Goal: Answer question/provide support

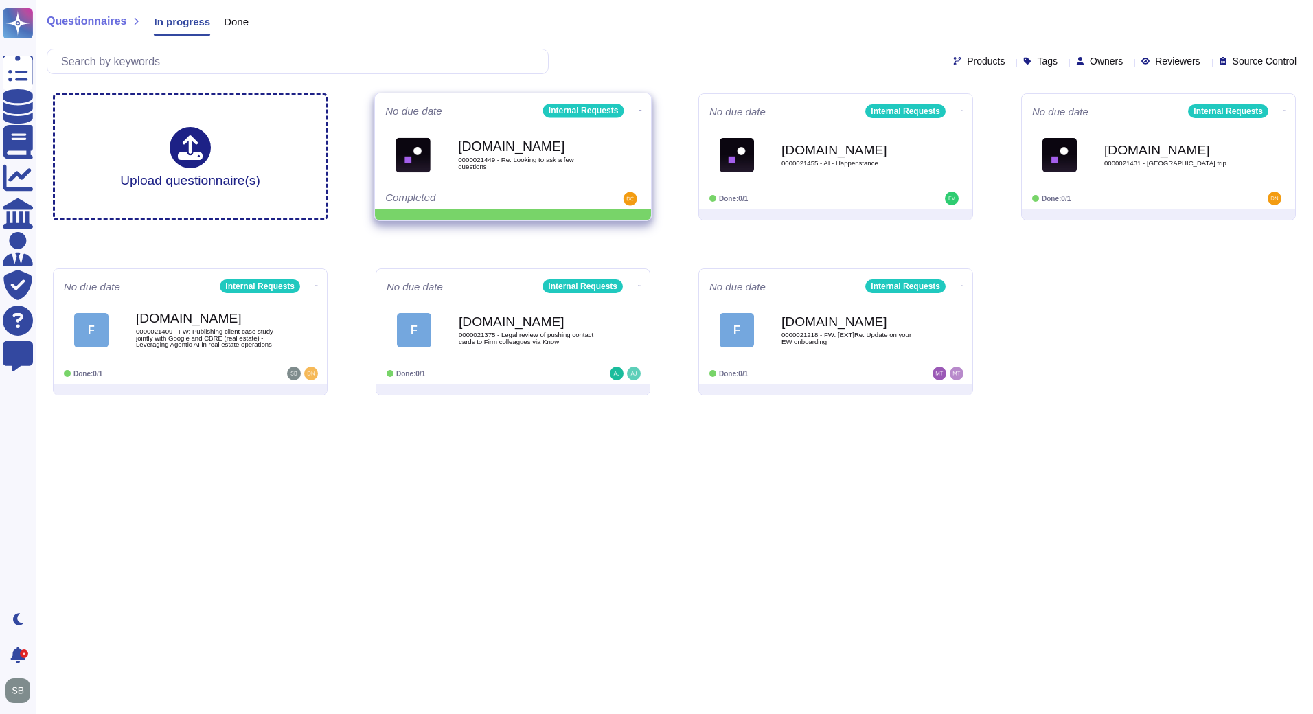
click at [641, 108] on div "No due date Internal Requests [DOMAIN_NAME] 0000021449 - Re: Looking to ask a f…" at bounding box center [513, 151] width 276 height 116
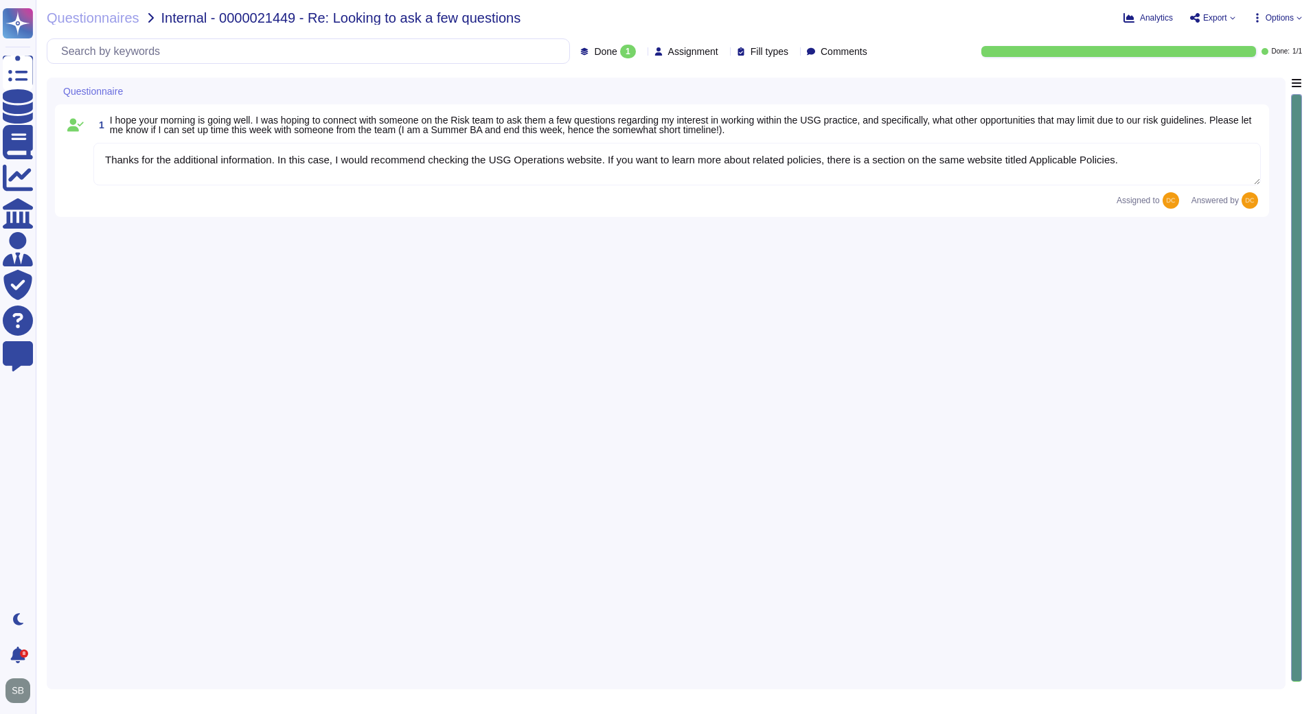
type textarea "Thanks for the additional information. In this case, I would recommend checking…"
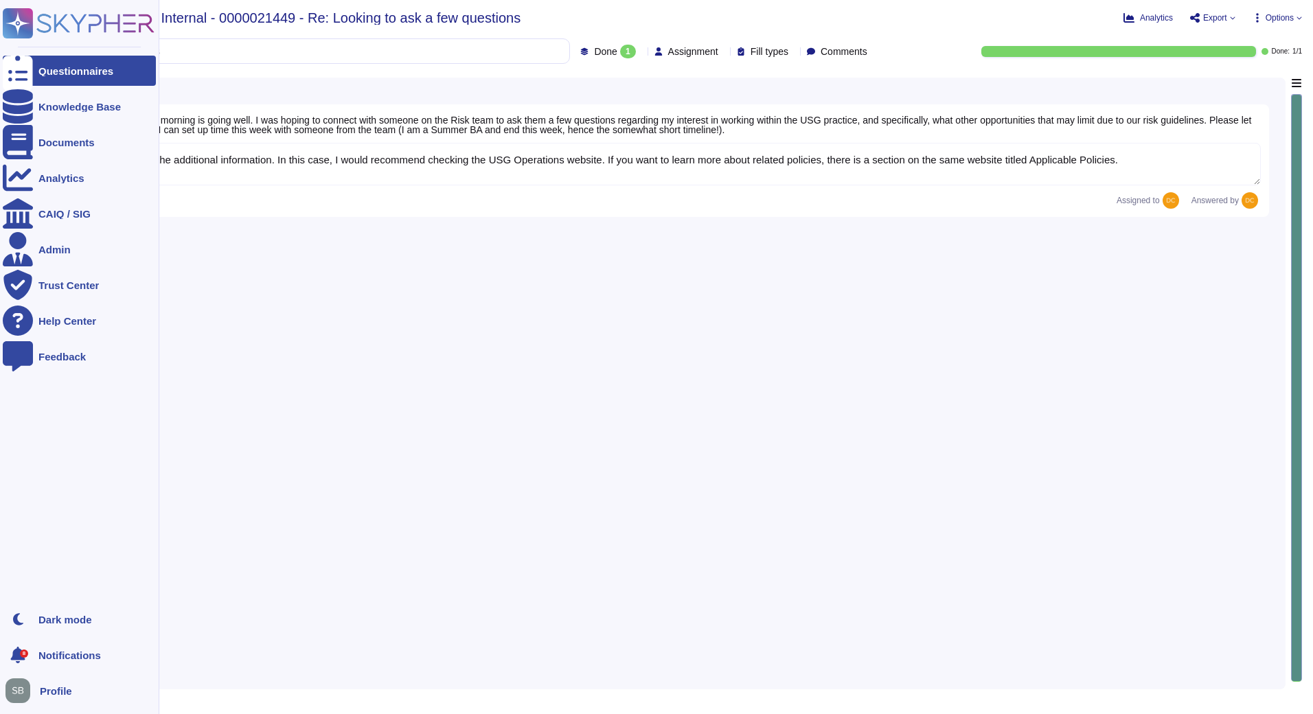
click at [70, 14] on icon at bounding box center [79, 23] width 152 height 30
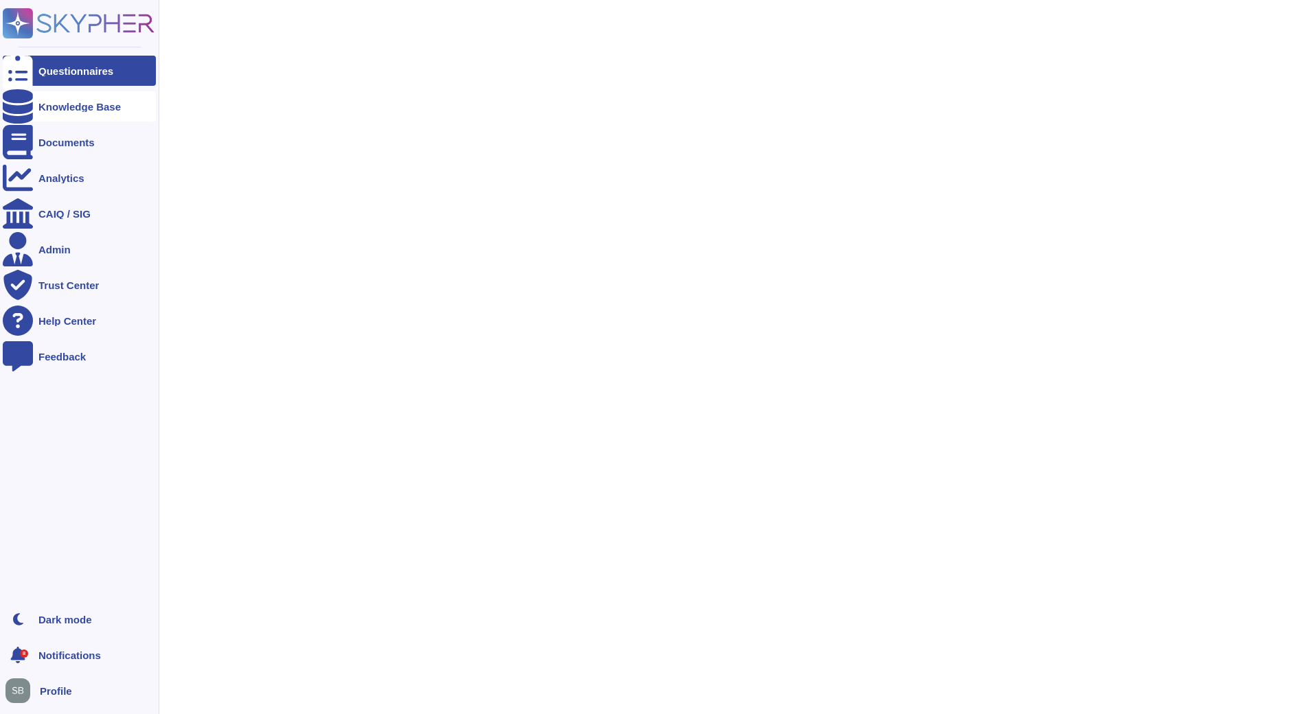
click at [51, 109] on div "Knowledge Base" at bounding box center [79, 107] width 82 height 10
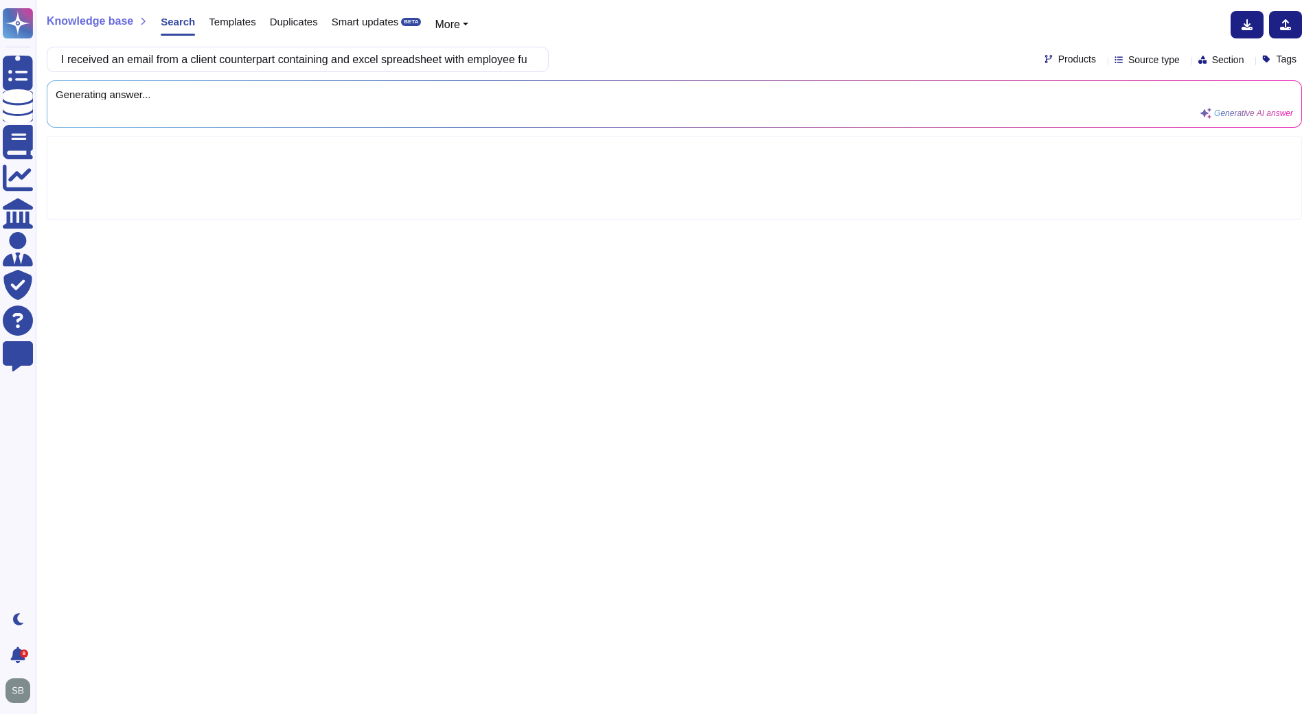
click at [617, 257] on div "Knowledge base Search Templates Duplicates Smart updates BETA More I received a…" at bounding box center [674, 357] width 1277 height 714
click at [336, 55] on input "I received an email from a client counterpart containing and excel spreadsheet …" at bounding box center [294, 59] width 480 height 24
drag, startPoint x: 414, startPoint y: 65, endPoint x: 695, endPoint y: 58, distance: 281.0
click at [695, 58] on div "I received an email from a client counterpart containing and excel spreadsheet …" at bounding box center [674, 59] width 1255 height 25
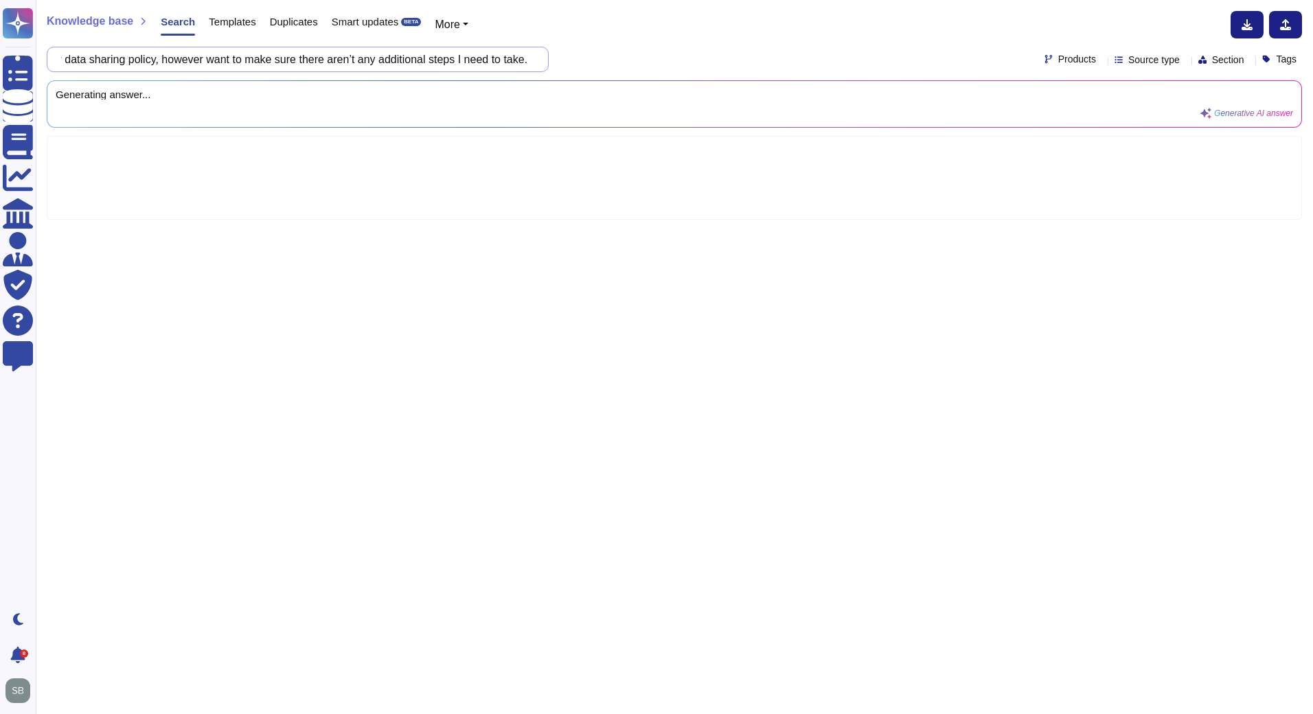
click at [359, 62] on input "I received an email from a client counterpart containing and excel spreadsheet …" at bounding box center [294, 59] width 480 height 24
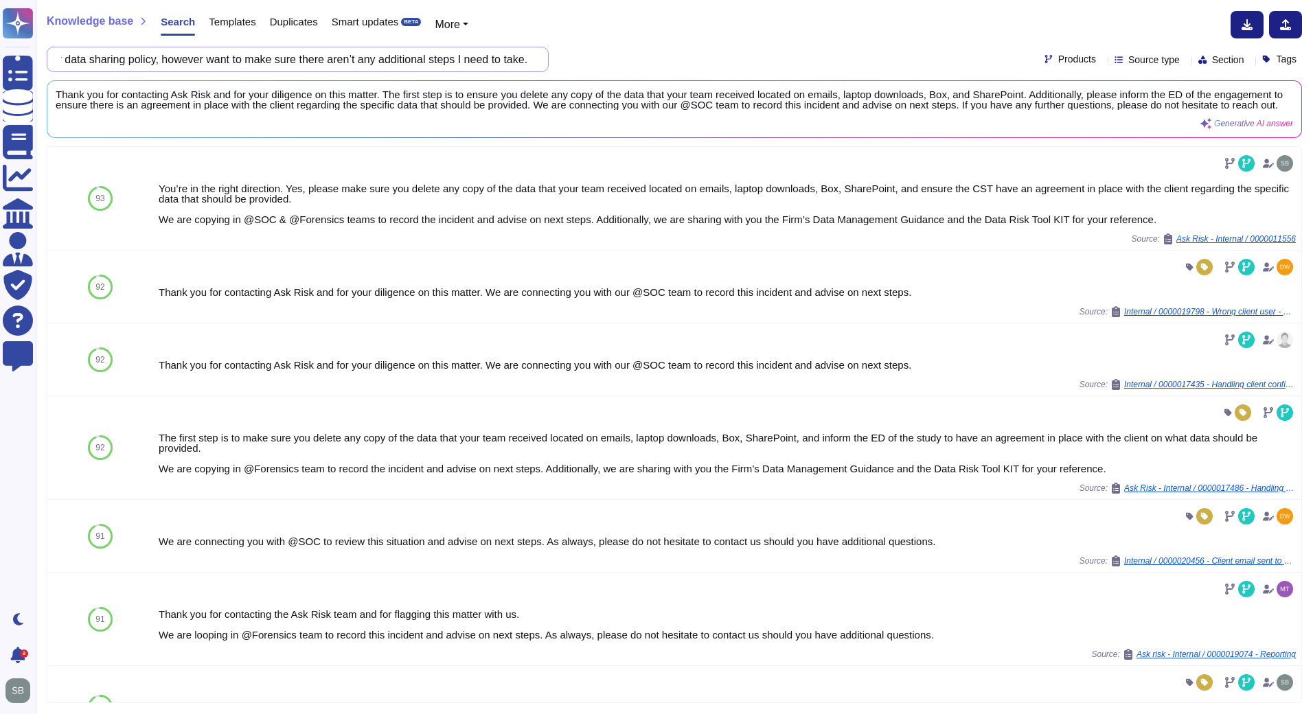
scroll to position [0, 0]
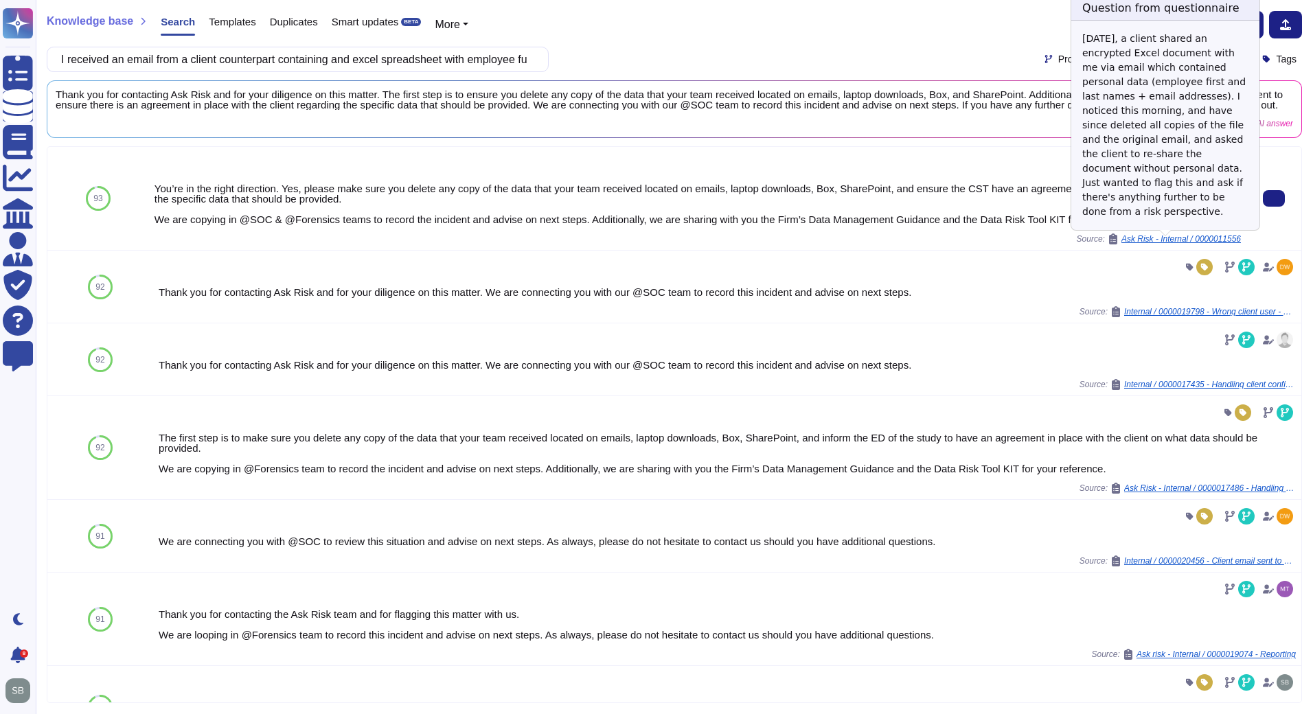
click at [1219, 242] on span "Ask Risk - Internal / 0000011556" at bounding box center [1182, 239] width 120 height 8
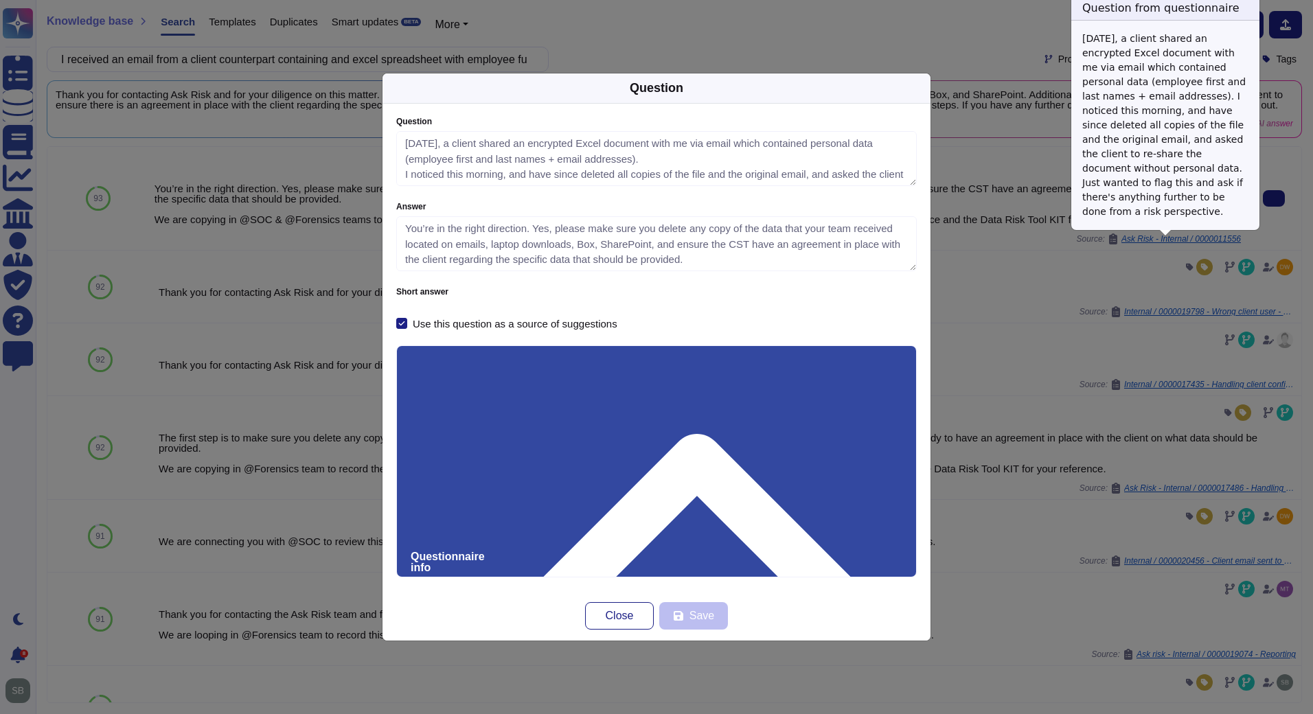
type textarea "[DATE], a client shared an encrypted Excel document with me via email which con…"
type textarea "You’re in the right direction. Yes, please make sure you delete any copy of the…"
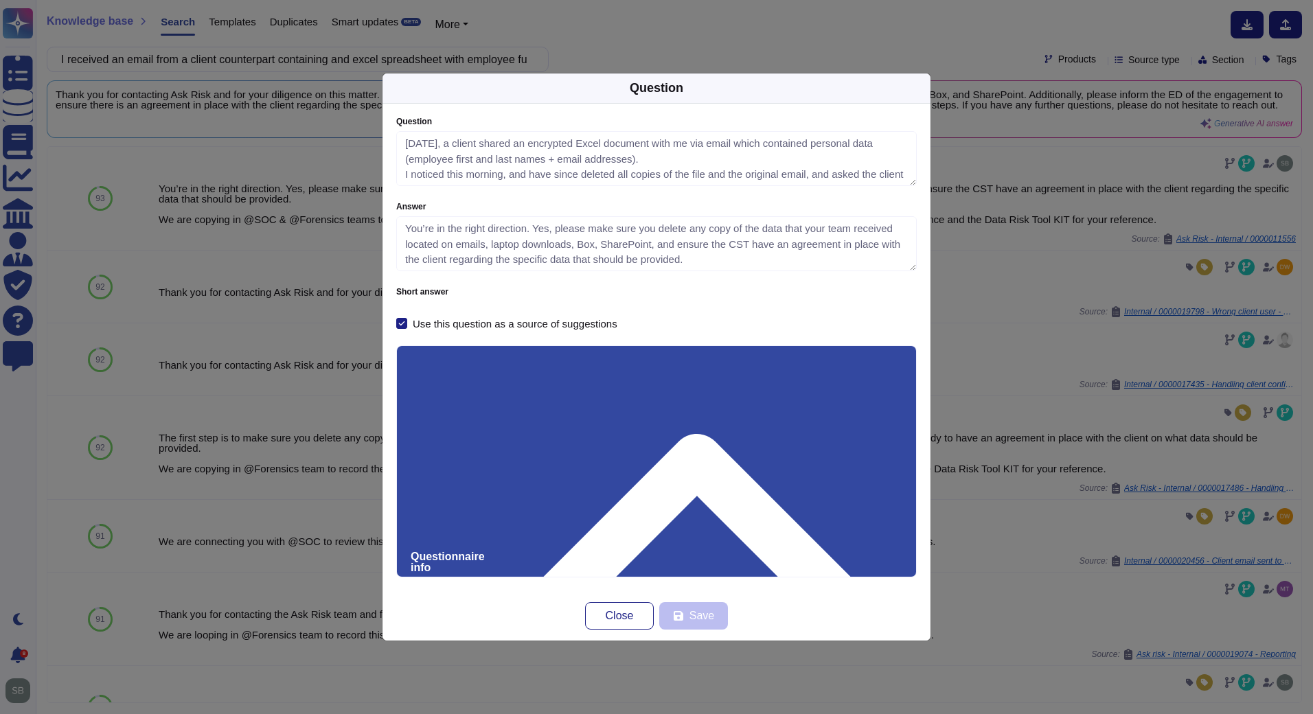
drag, startPoint x: 484, startPoint y: 422, endPoint x: 413, endPoint y: 429, distance: 71.8
click at [33, 21] on div "Question Question [DATE], a client shared an encrypted Excel document with me v…" at bounding box center [656, 357] width 1313 height 714
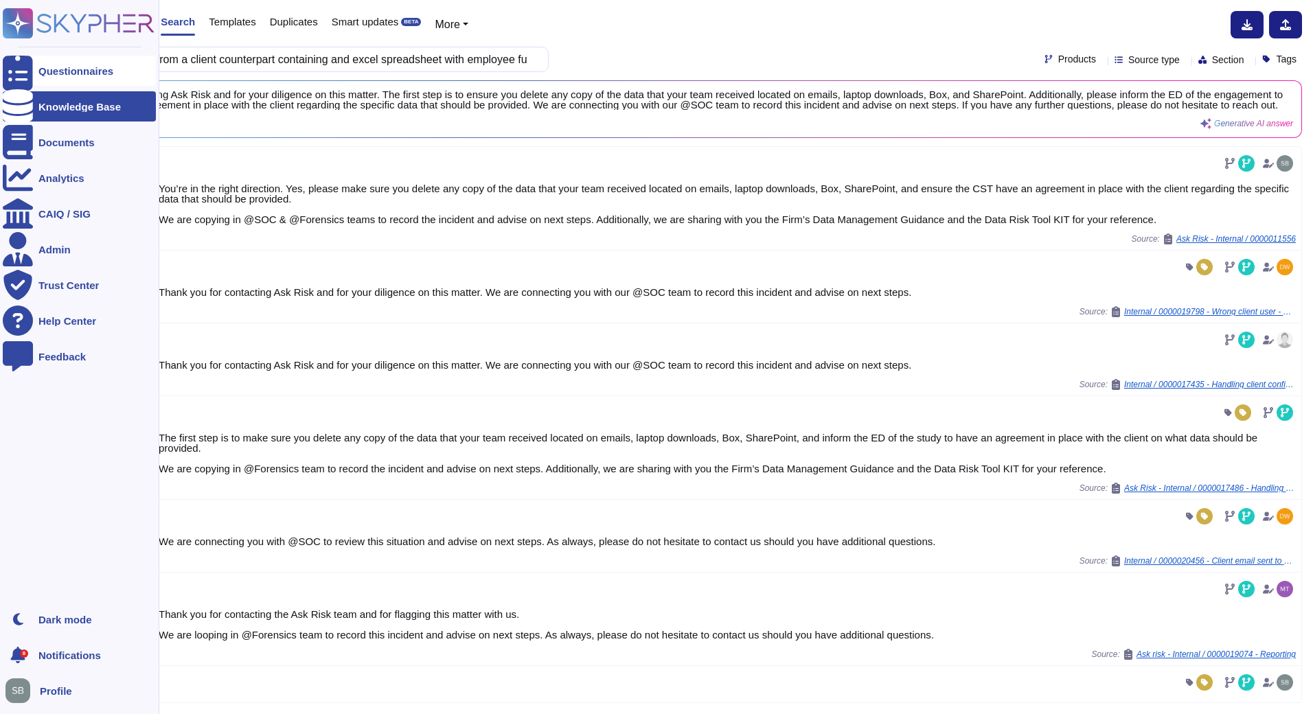
click at [69, 71] on div "Questionnaires" at bounding box center [75, 71] width 75 height 10
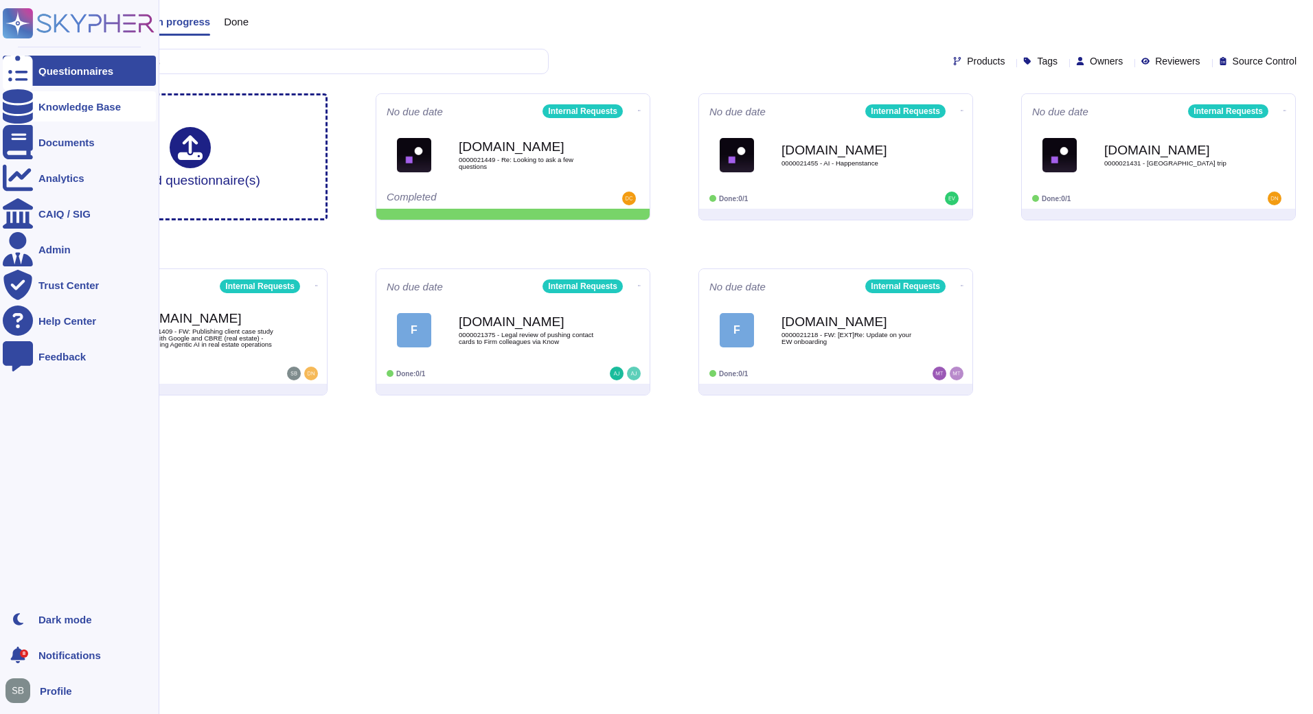
click at [23, 113] on div at bounding box center [18, 106] width 30 height 30
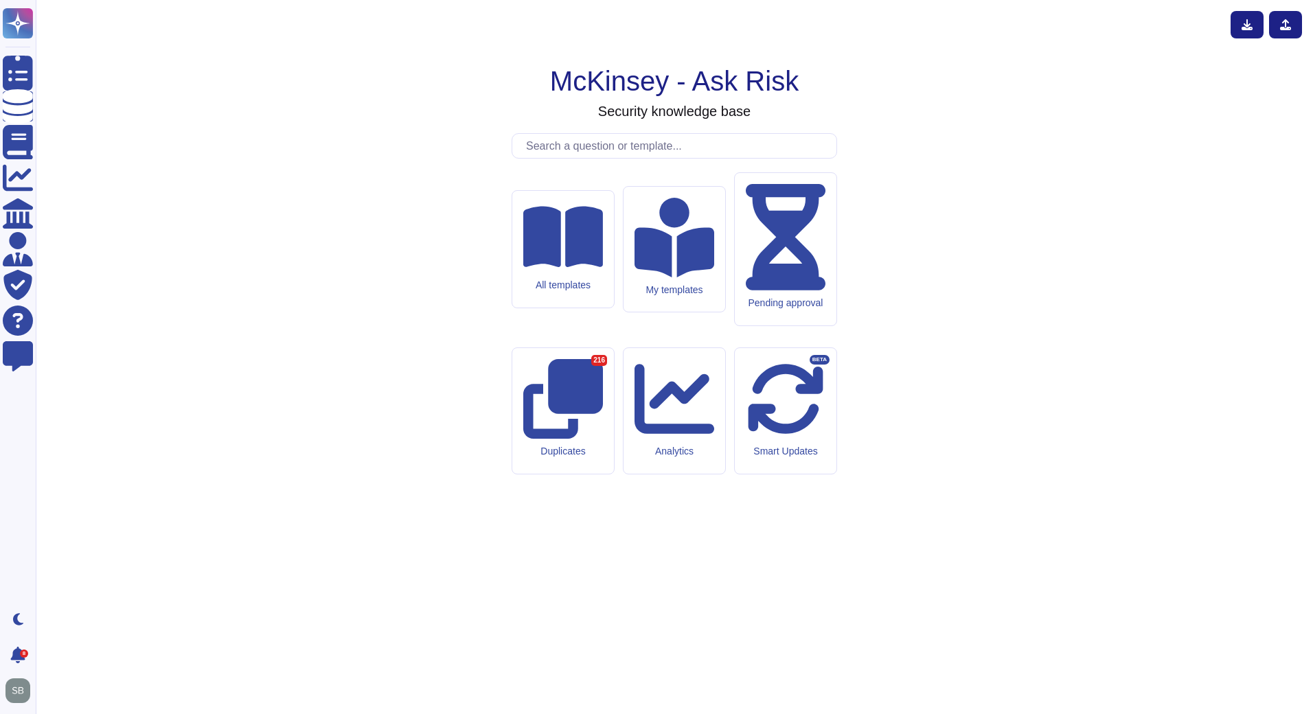
click at [553, 158] on input "text" at bounding box center [677, 146] width 317 height 24
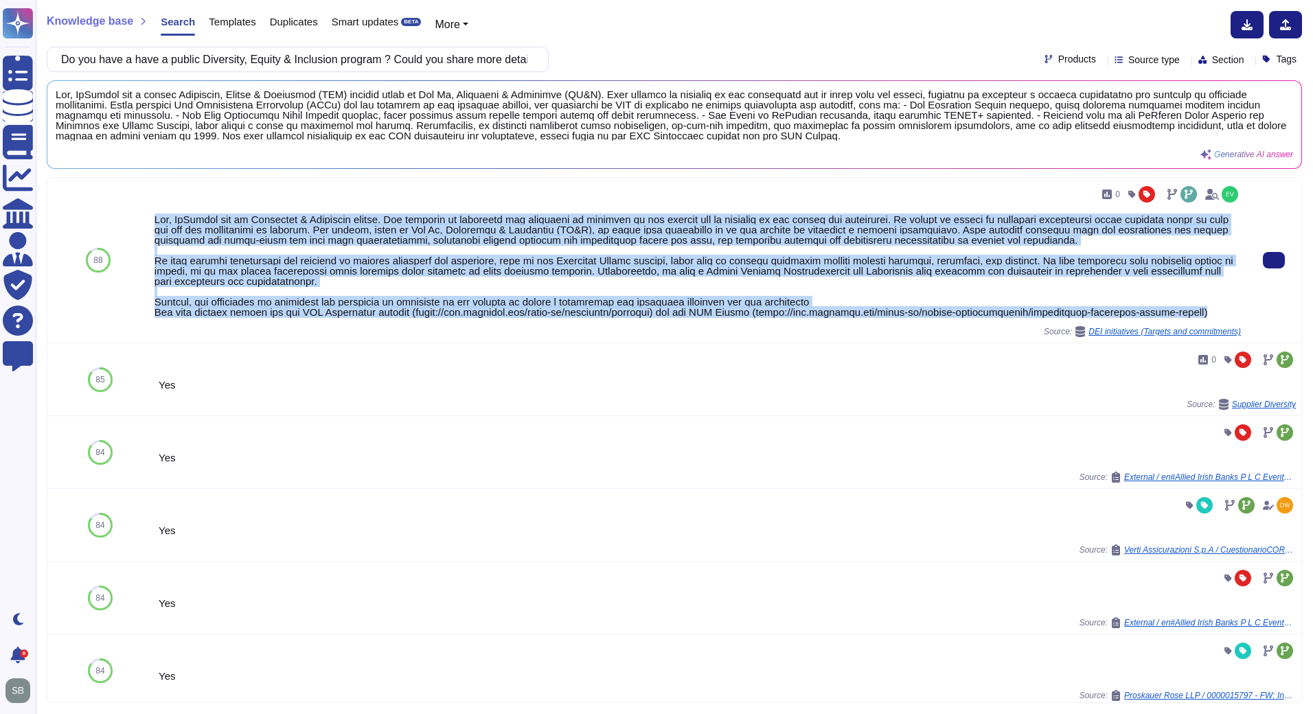
drag, startPoint x: 1225, startPoint y: 315, endPoint x: 151, endPoint y: 220, distance: 1078.4
click at [151, 220] on div "0 Source: DEI initiatives (Targets and commitments)" at bounding box center [697, 260] width 1097 height 165
copy div "Yes, [PERSON_NAME] has an Inclusion & Diversity policy. Our approach to diversi…"
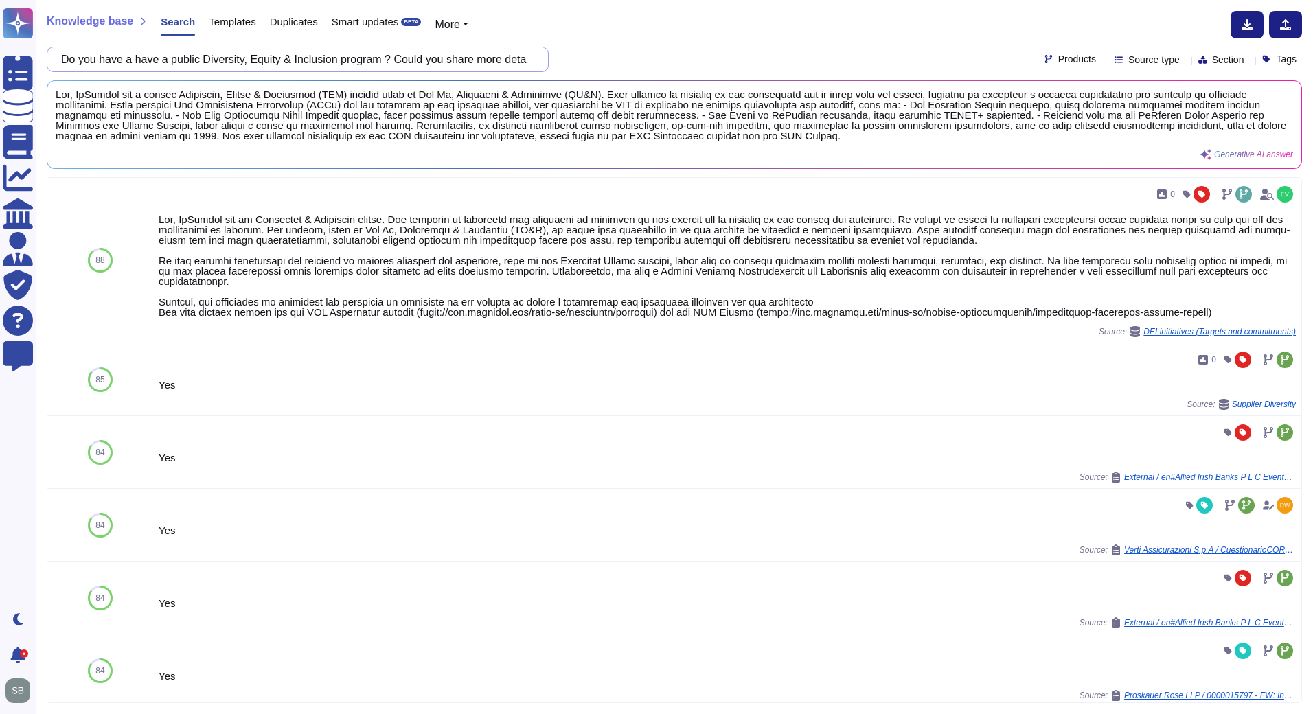
click at [256, 67] on input "Do you have a have a public Diversity, Equity & Inclusion program ? Could you s…" at bounding box center [294, 59] width 480 height 24
click at [380, 53] on input "Do you have a have a public Diversity, Equity & Inclusion program ? Could you s…" at bounding box center [294, 59] width 480 height 24
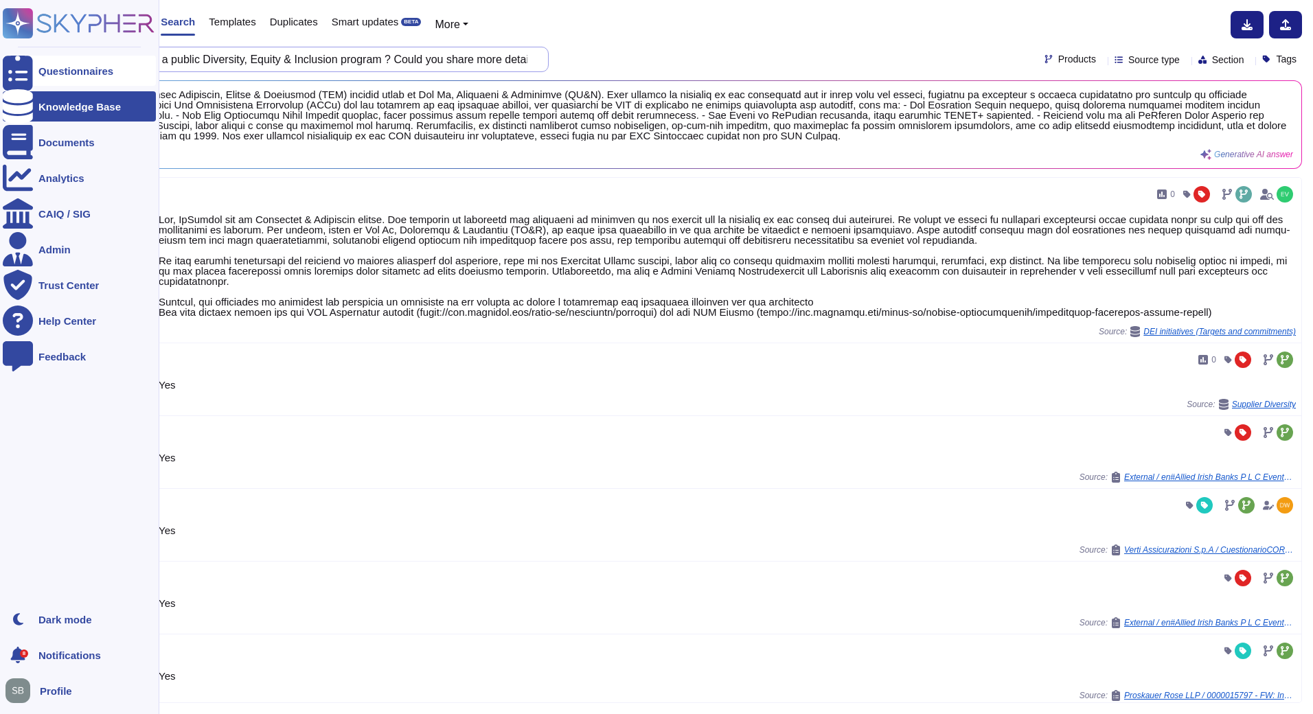
drag, startPoint x: 391, startPoint y: 59, endPoint x: 29, endPoint y: 62, distance: 361.9
click at [29, 61] on div "Questionnaires Knowledge Base Documents Analytics CAIQ / SIG Admin Trust Center…" at bounding box center [656, 357] width 1313 height 714
paste input "clear plan for carbon reduction ?"
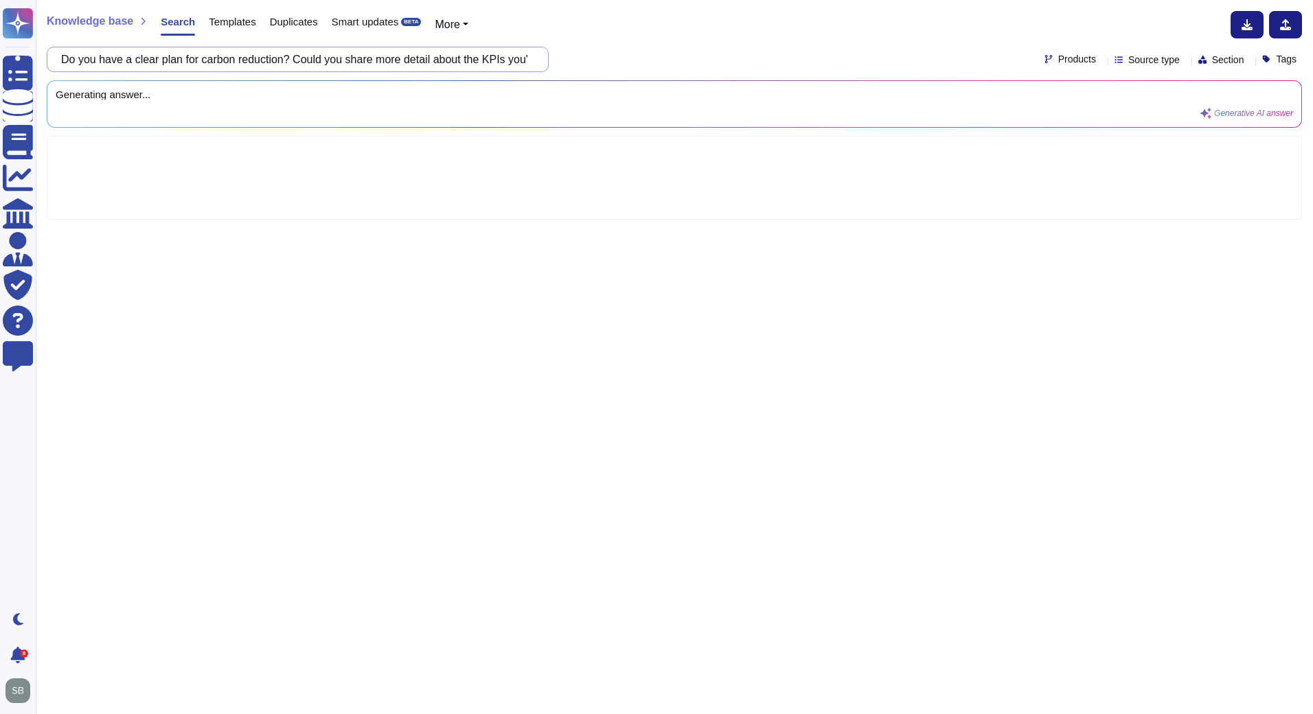
scroll to position [0, 91]
drag, startPoint x: 404, startPoint y: 61, endPoint x: 582, endPoint y: 58, distance: 177.9
click at [582, 58] on div "Do you have a clear plan for carbon reduction? Could you share more detail abou…" at bounding box center [674, 59] width 1255 height 25
click at [468, 191] on div at bounding box center [674, 178] width 1255 height 84
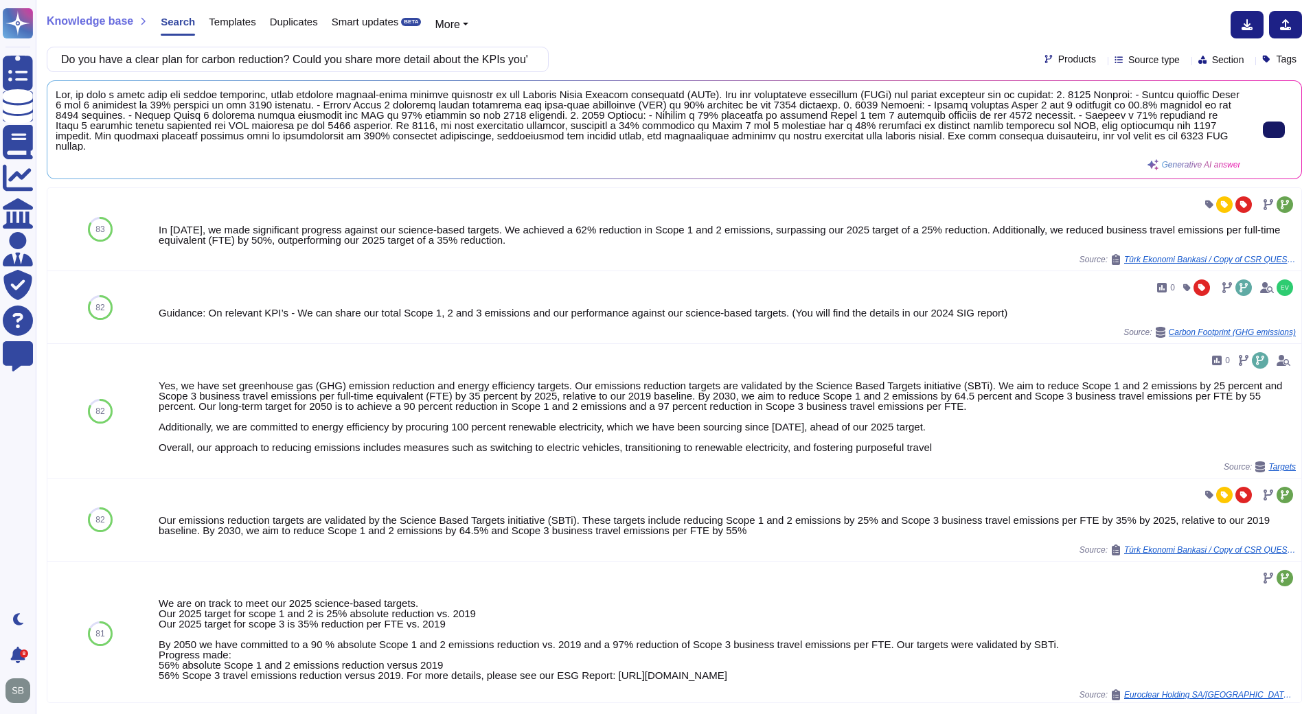
drag, startPoint x: 298, startPoint y: 58, endPoint x: 58, endPoint y: 69, distance: 239.9
click at [58, 69] on div "Do you have a clear plan for carbon reduction? Could you share more detail abou…" at bounding box center [298, 59] width 502 height 25
paste input "have a public sustainable procurement program"
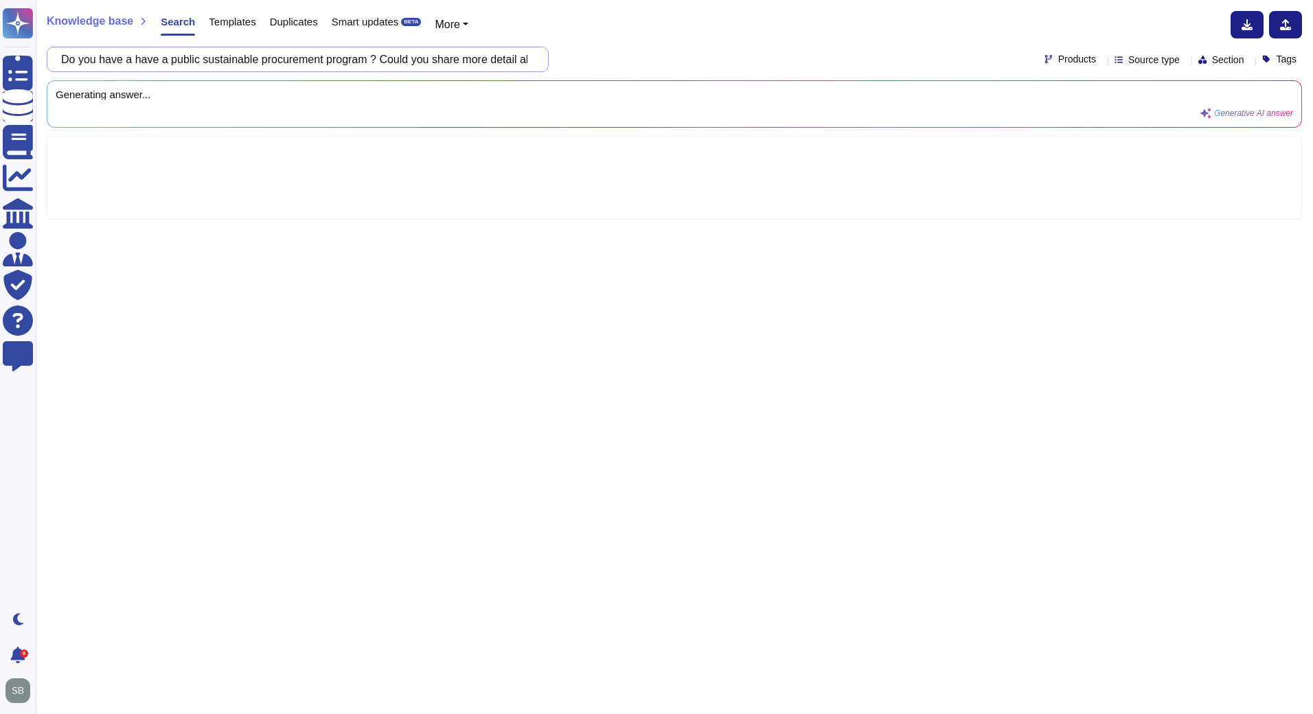
click at [71, 57] on input "Do you have a have a public sustainable procurement program ? Could you share m…" at bounding box center [294, 59] width 480 height 24
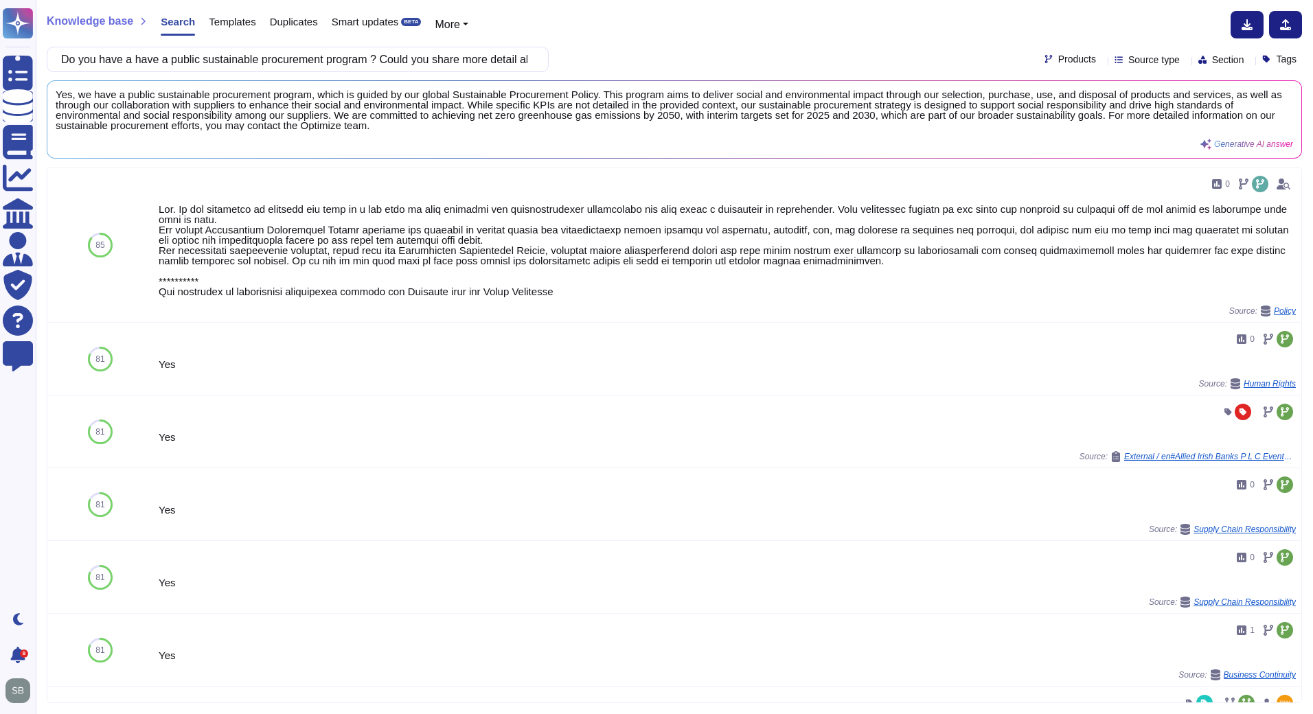
type input "Do you have a have a public sustainable procurement program ? Could you share m…"
click at [1150, 59] on span "Source type" at bounding box center [1154, 60] width 52 height 10
click at [1212, 60] on span "Section" at bounding box center [1228, 60] width 32 height 10
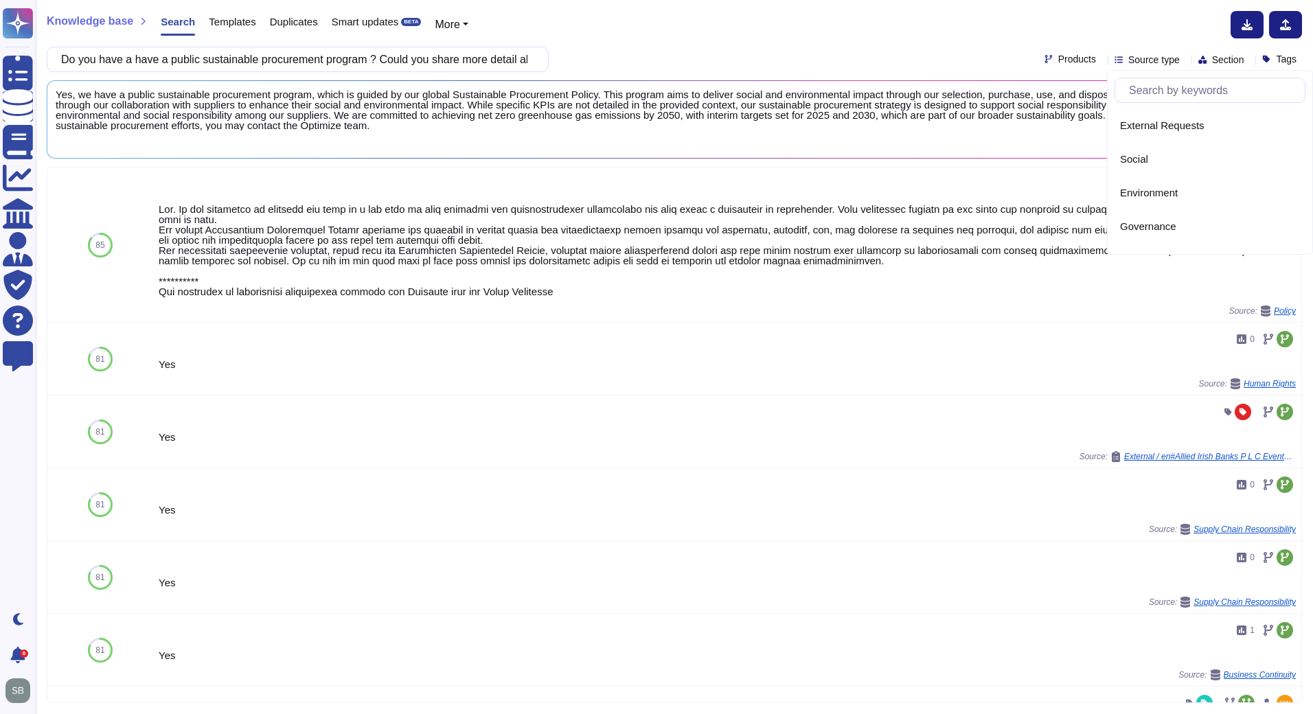
click at [1058, 62] on span "Products" at bounding box center [1077, 59] width 38 height 10
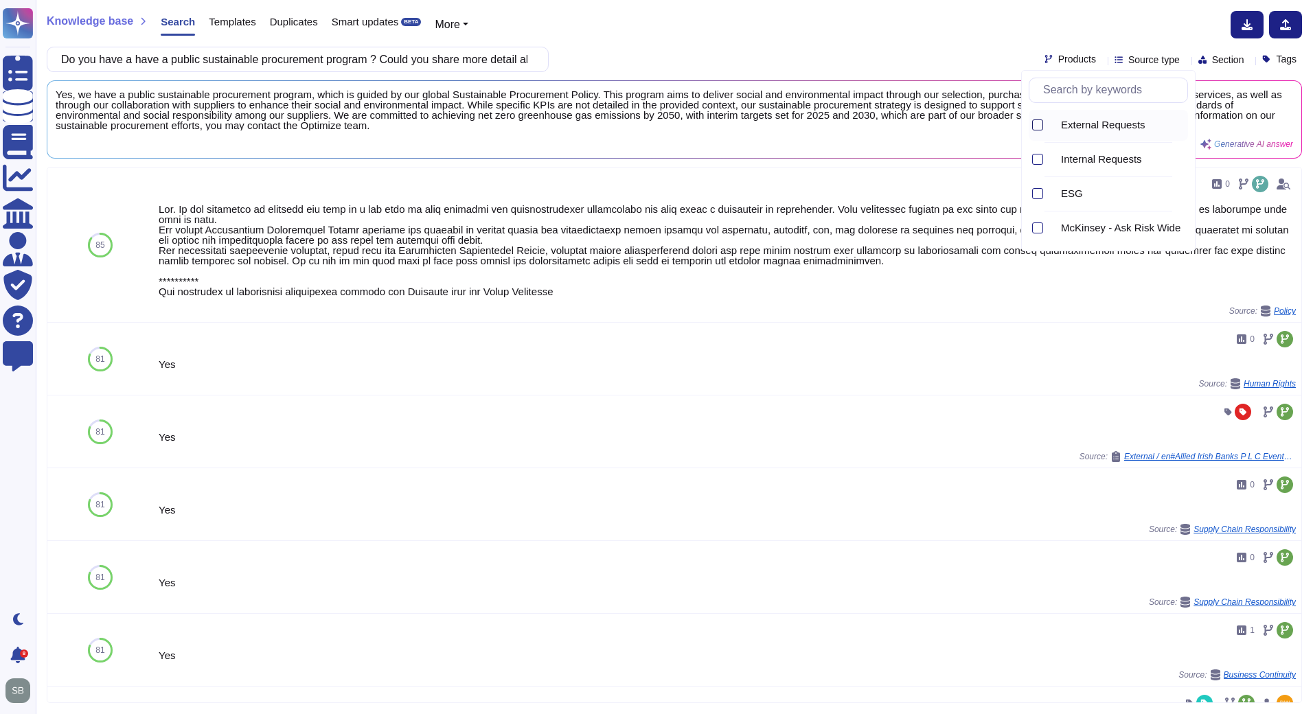
click at [1037, 120] on div at bounding box center [1037, 125] width 11 height 11
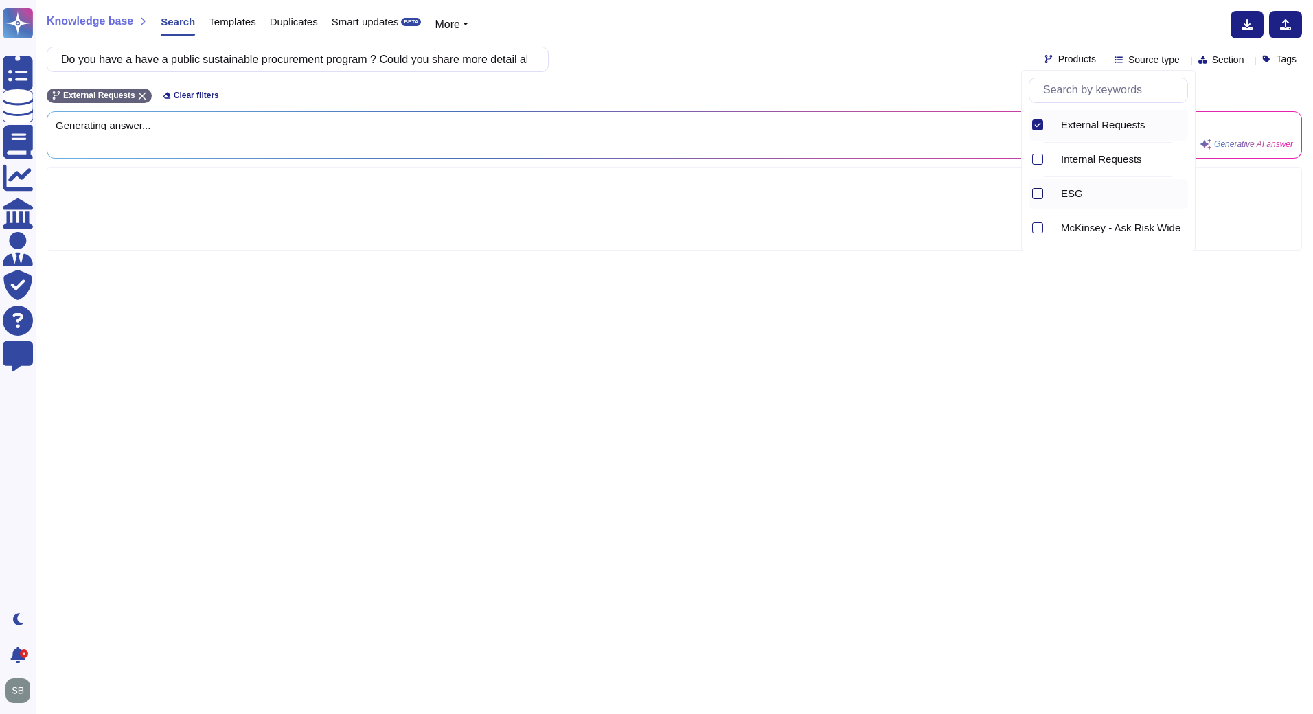
click at [1038, 194] on div at bounding box center [1037, 193] width 11 height 11
click at [962, 38] on div "Knowledge base Search Templates Duplicates Smart updates BETA More Do you have …" at bounding box center [674, 357] width 1277 height 714
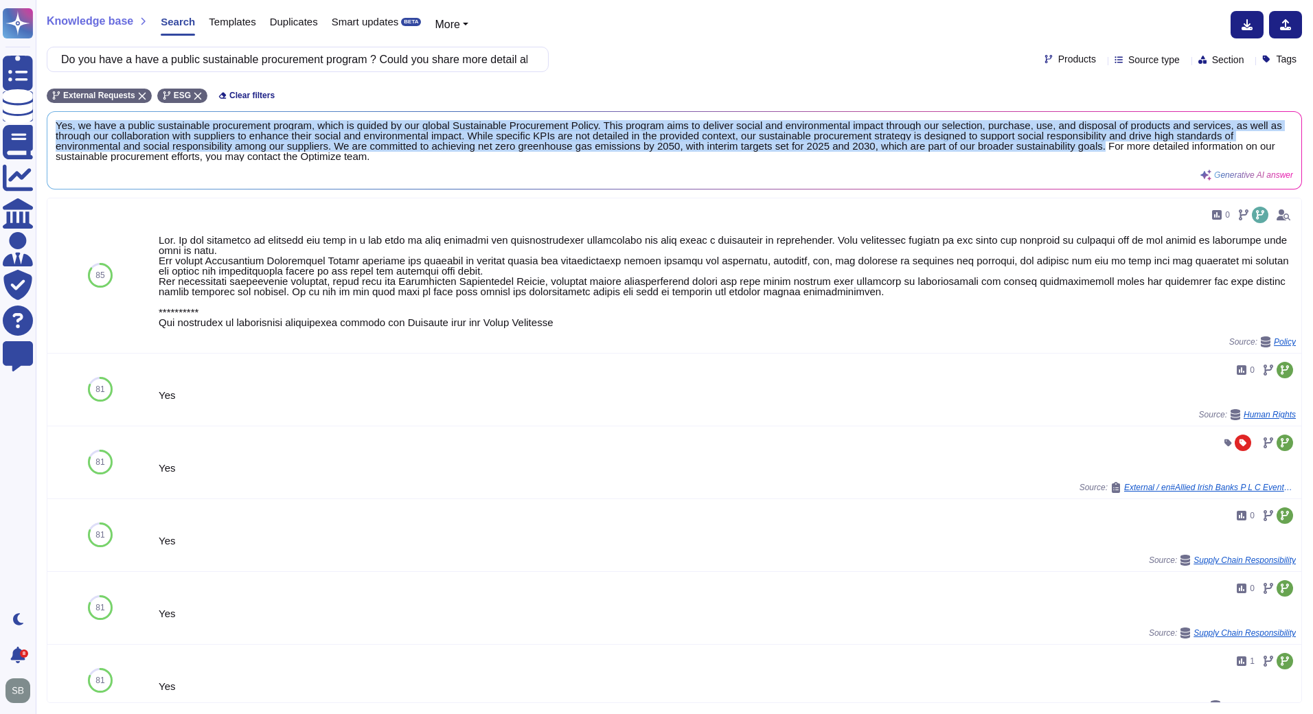
drag, startPoint x: 1162, startPoint y: 146, endPoint x: 49, endPoint y: 127, distance: 1112.8
click at [49, 127] on div "Yes, we have a public sustainable procurement program, which is guided by our g…" at bounding box center [674, 150] width 1254 height 77
copy span "Yes, we have a public sustainable procurement program, which is guided by our g…"
